Goal: Information Seeking & Learning: Check status

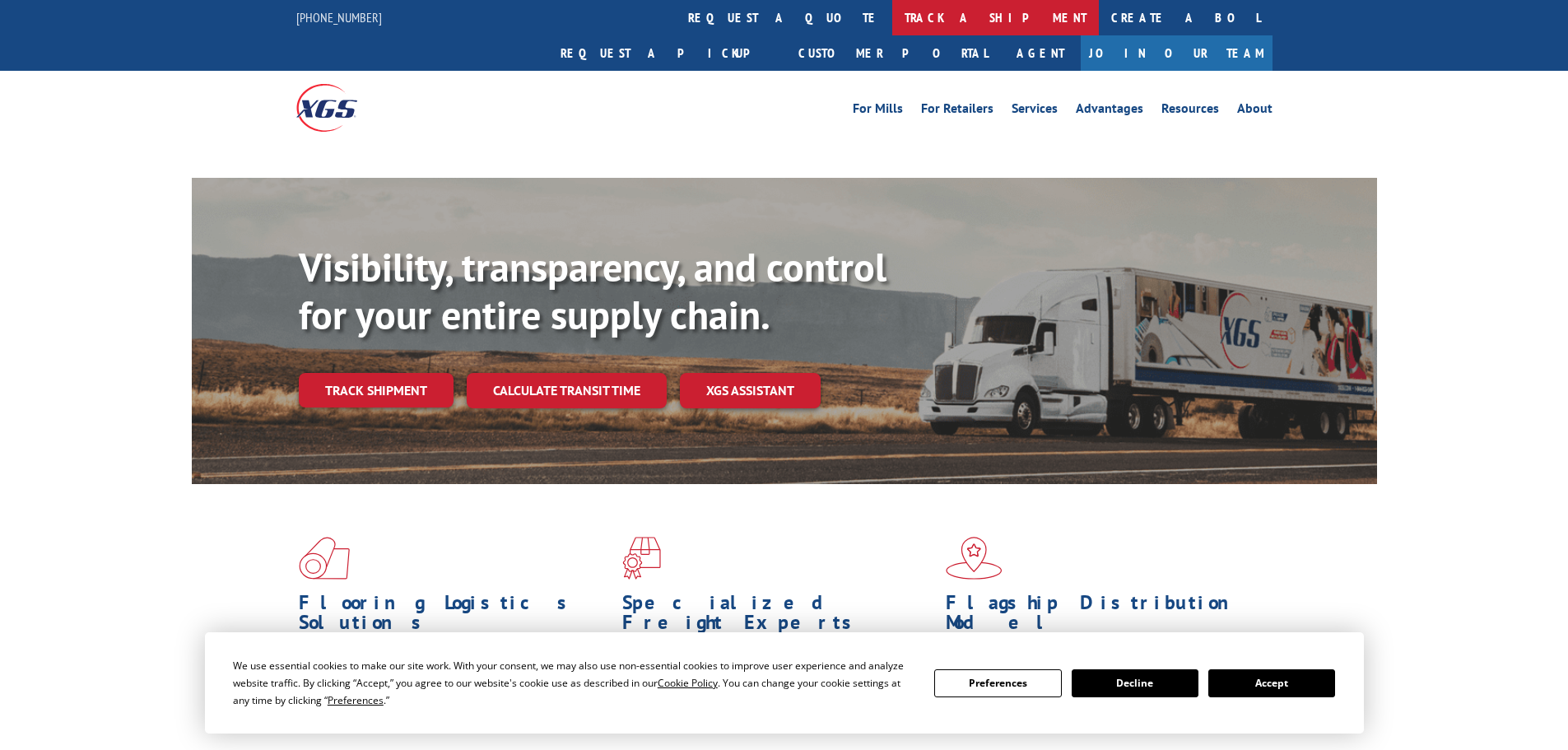
click at [892, 21] on link "track a shipment" at bounding box center [995, 17] width 207 height 36
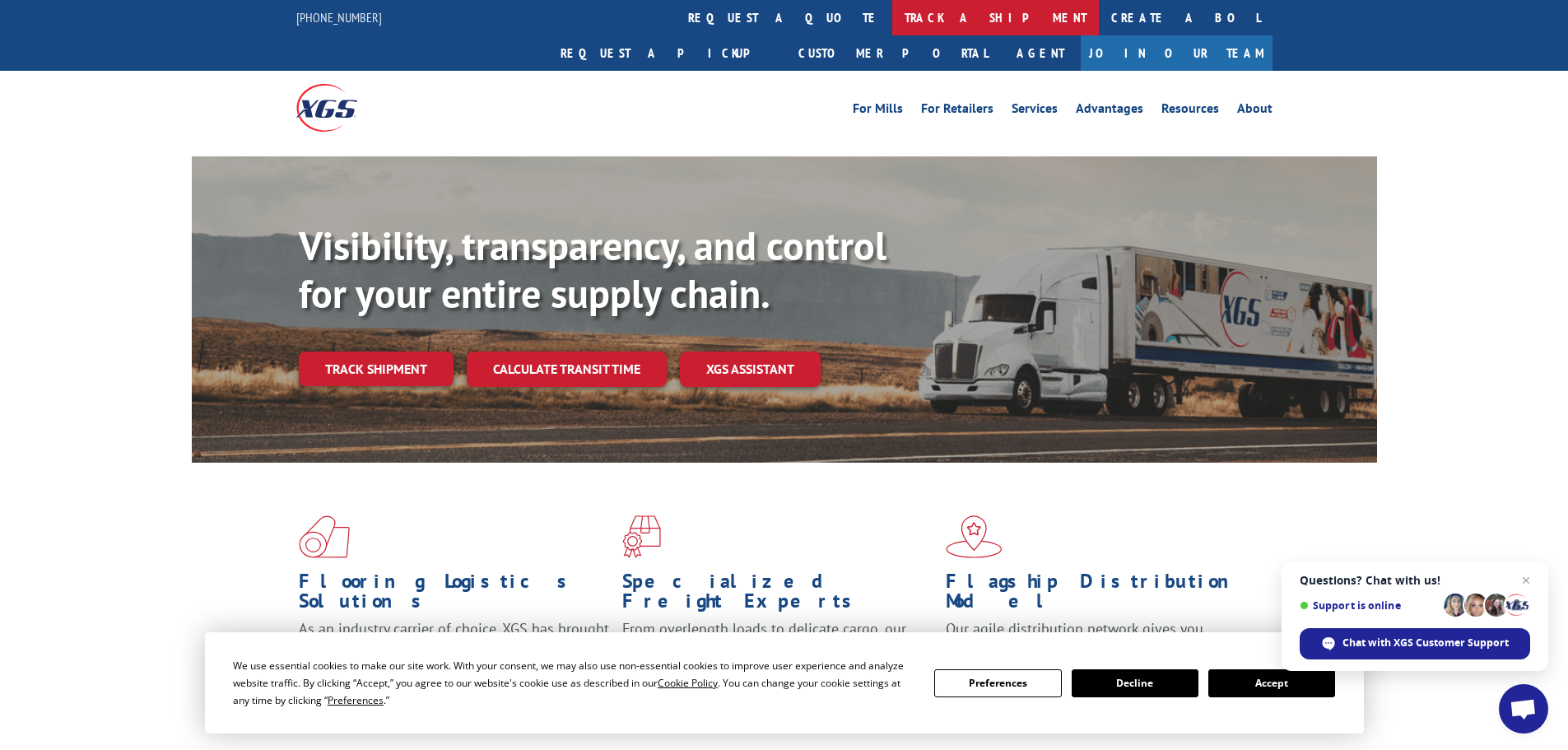
click at [892, 21] on link "track a shipment" at bounding box center [995, 17] width 207 height 36
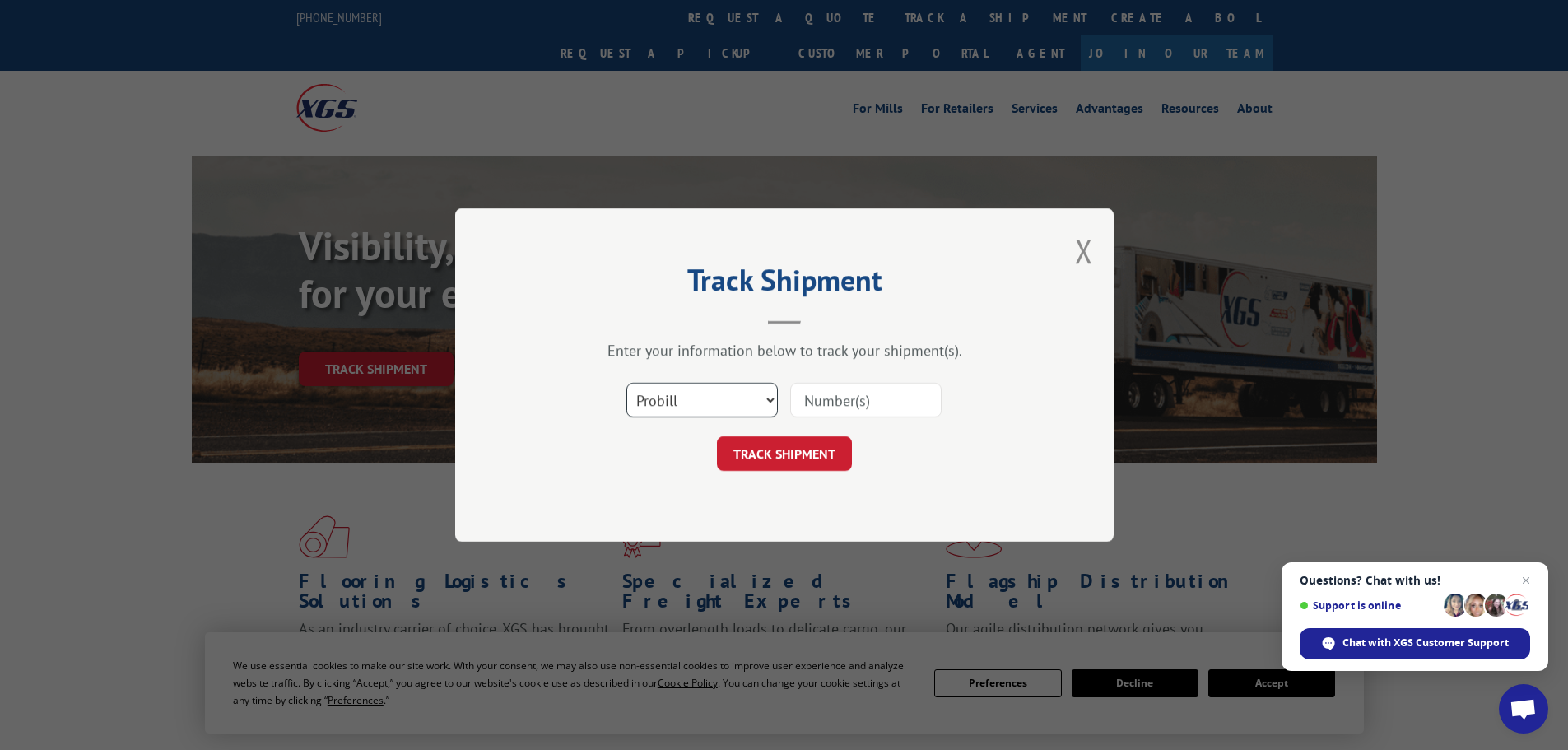
click at [679, 410] on select "Select category... Probill BOL PO" at bounding box center [702, 401] width 151 height 35
select select "bol"
click at [626, 383] on select "Select category... Probill BOL PO" at bounding box center [702, 401] width 151 height 35
click at [841, 403] on input at bounding box center [866, 401] width 151 height 35
paste input "7061076"
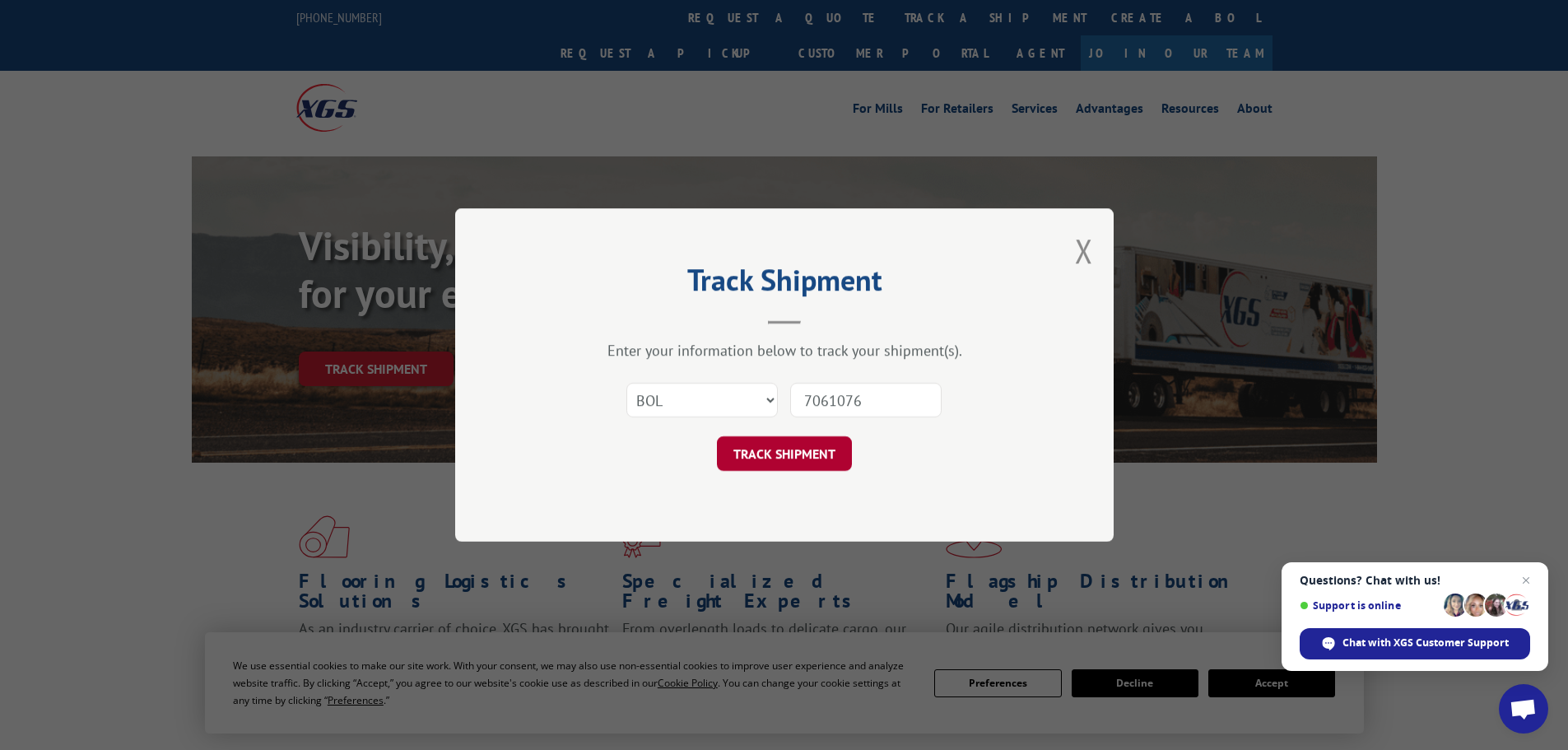
type input "7061076"
click at [770, 443] on button "TRACK SHIPMENT" at bounding box center [784, 454] width 135 height 35
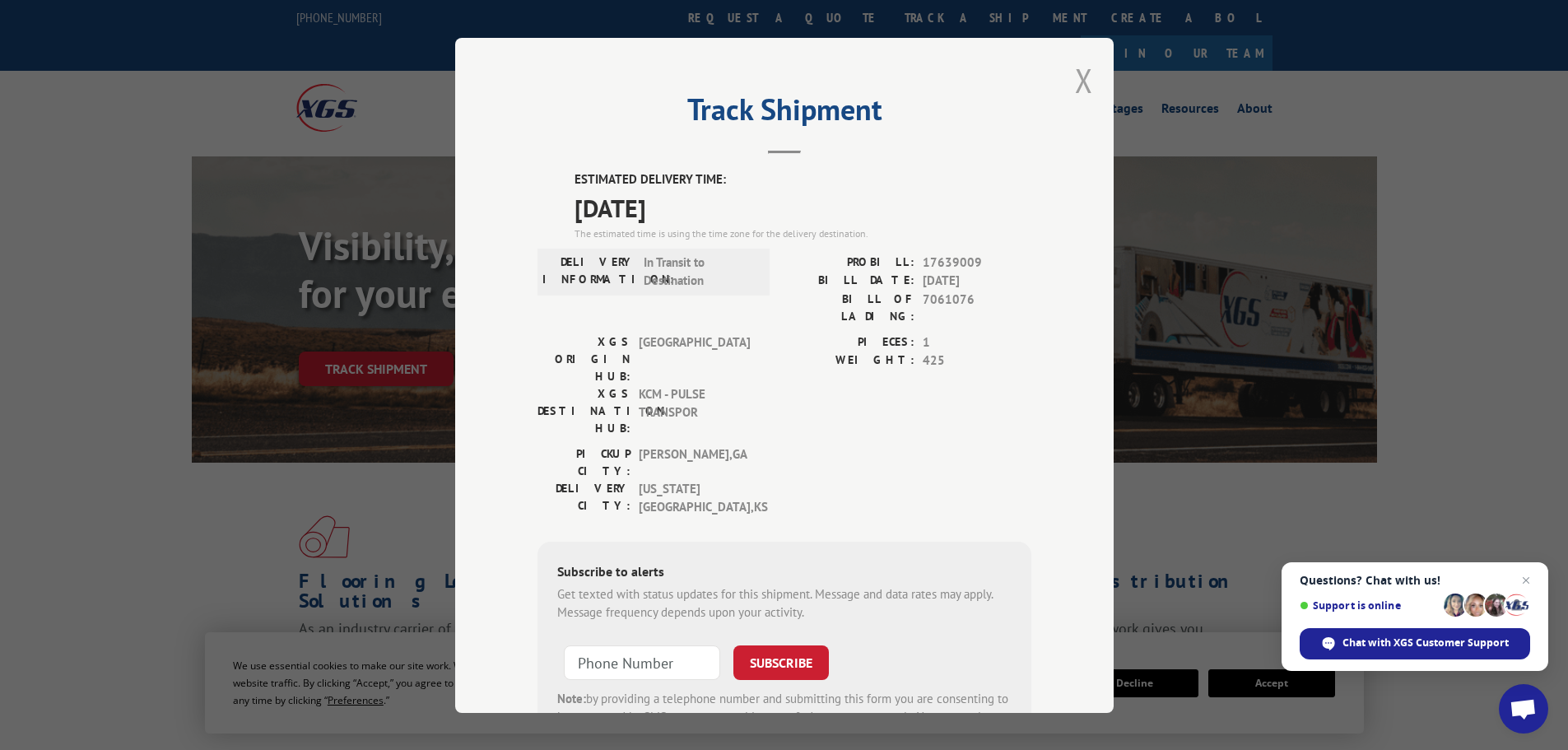
click at [1076, 82] on button "Close modal" at bounding box center [1084, 80] width 18 height 44
